Goal: Task Accomplishment & Management: Use online tool/utility

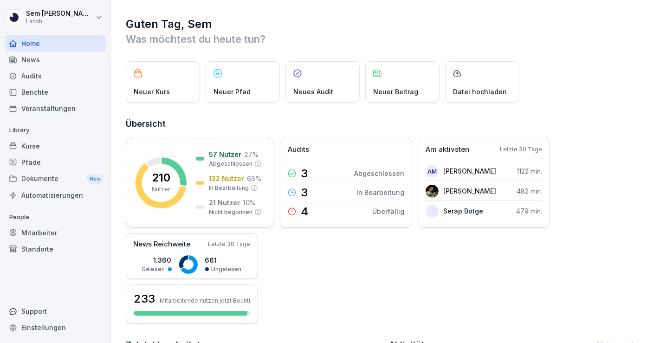
click at [599, 105] on div "Guten Tag, [PERSON_NAME] Was möchtest du [DATE] tun? Neuer Kurs Neuer Pfad Neue…" at bounding box center [385, 283] width 549 height 566
click at [49, 70] on div "Audits" at bounding box center [55, 76] width 101 height 16
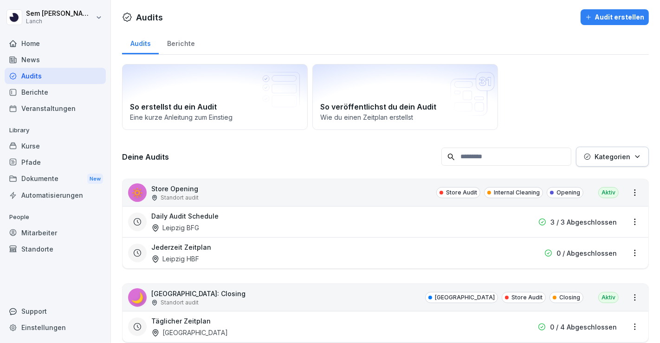
click at [472, 156] on input at bounding box center [506, 156] width 130 height 18
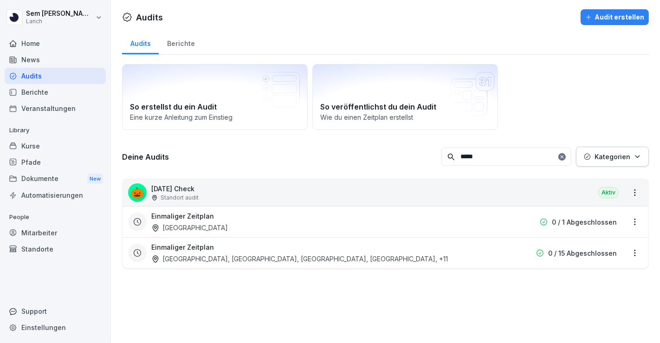
type input "*****"
click at [541, 253] on div "0 / 15 Abgeschlossen" at bounding box center [575, 253] width 81 height 10
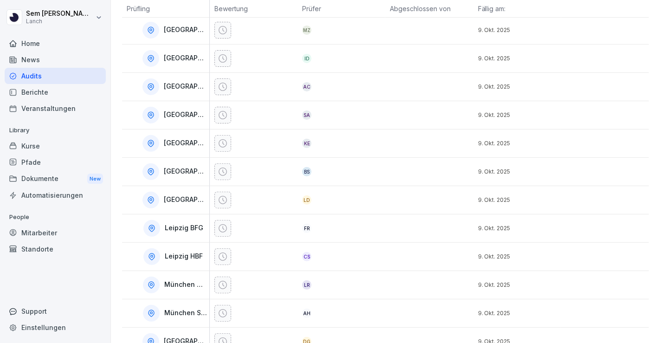
scroll to position [284, 0]
